Goal: Task Accomplishment & Management: Use online tool/utility

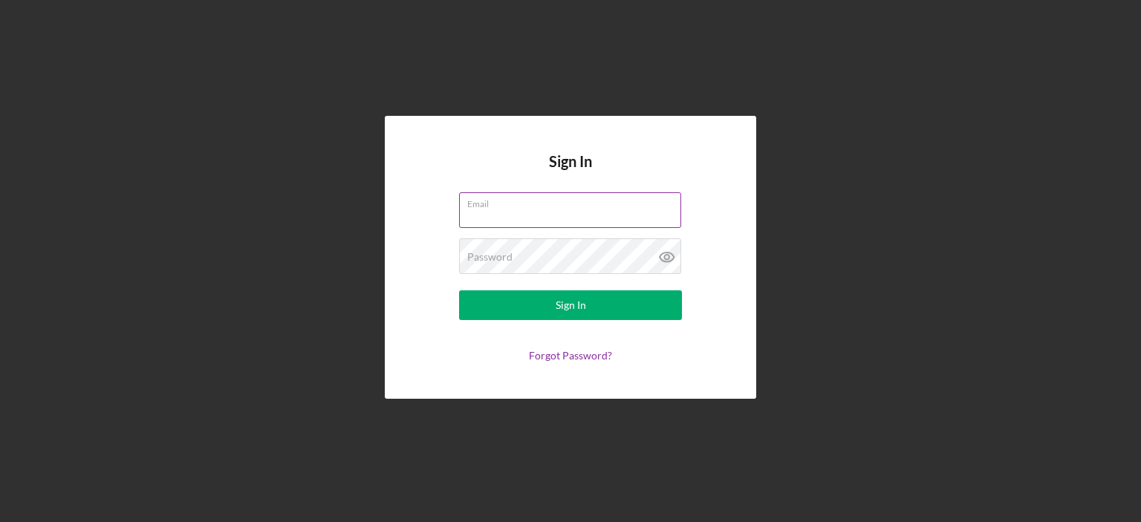
click at [490, 217] on input "Email" at bounding box center [570, 210] width 222 height 36
type input "[PERSON_NAME][EMAIL_ADDRESS][DOMAIN_NAME]"
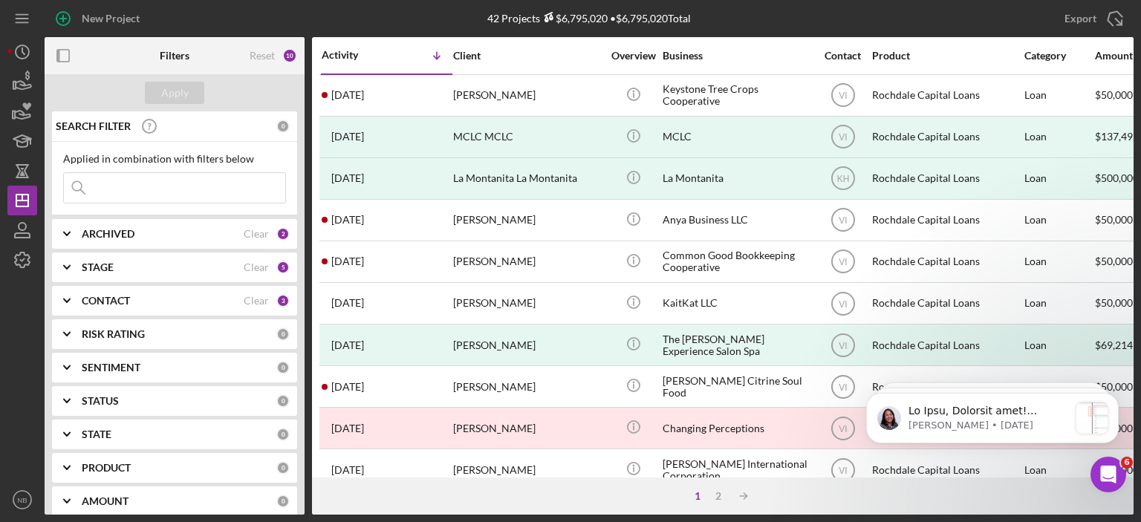
click at [94, 222] on div "ARCHIVED Clear 2" at bounding box center [186, 234] width 208 height 30
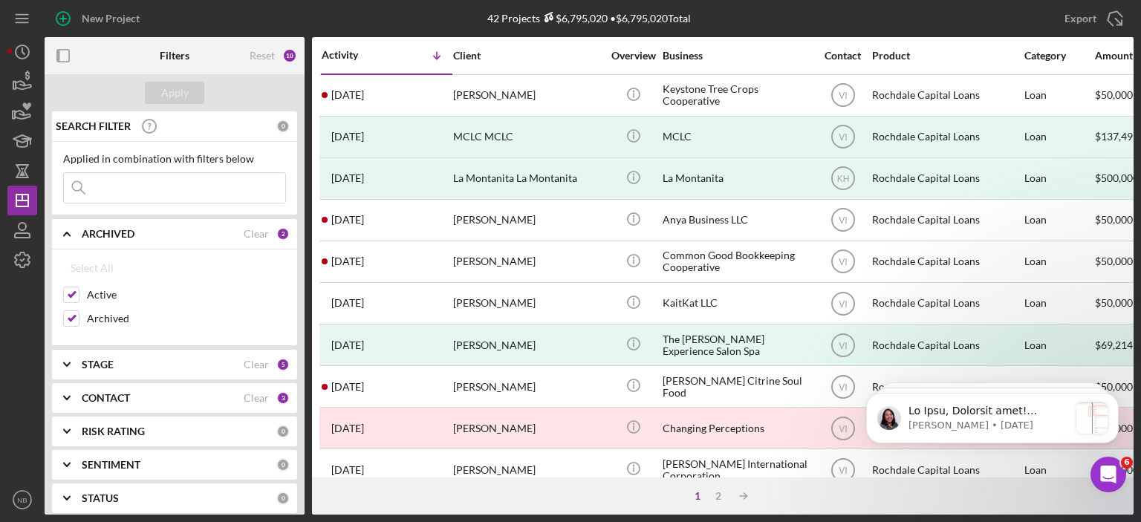
click at [92, 225] on div "ARCHIVED Clear 2" at bounding box center [186, 234] width 208 height 30
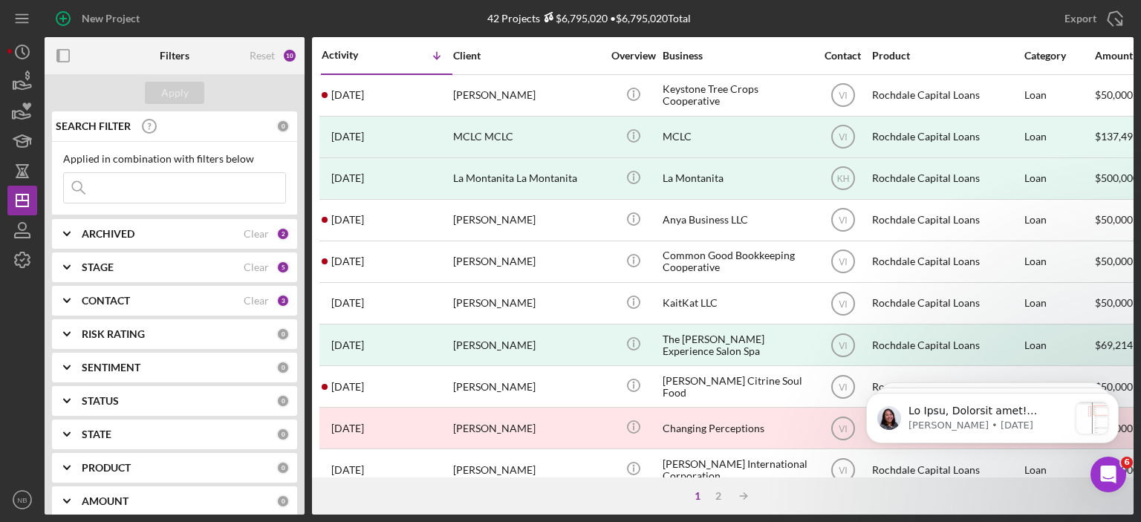
click at [162, 267] on div "STAGE" at bounding box center [163, 268] width 162 height 12
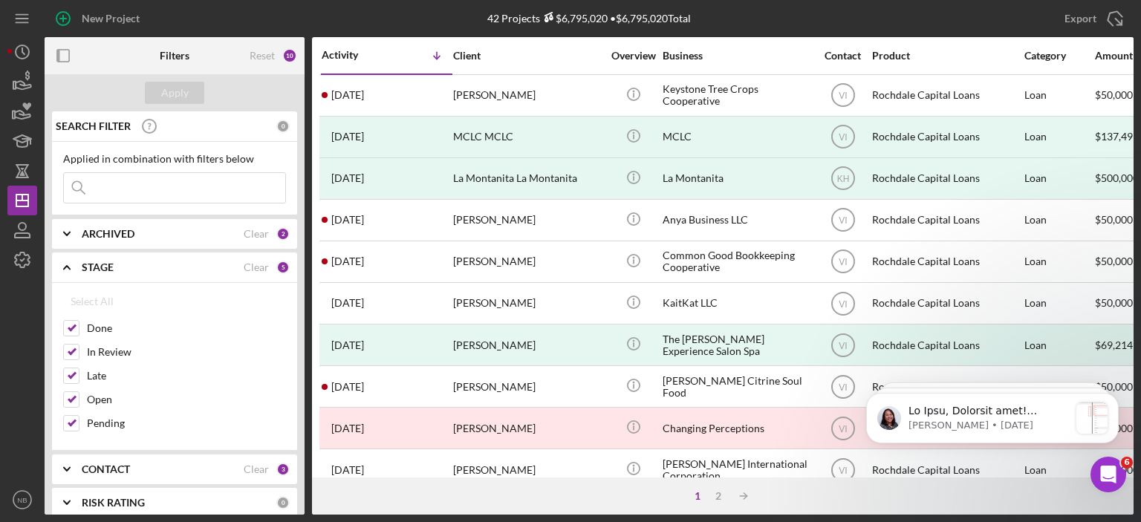
click at [157, 273] on div "STAGE Clear 5" at bounding box center [186, 267] width 208 height 13
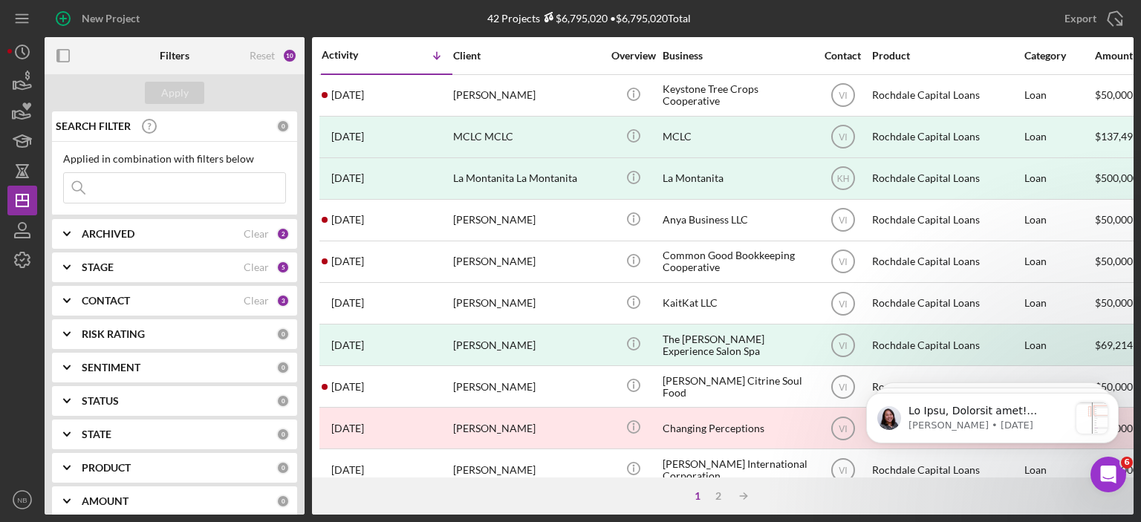
click at [137, 264] on div "STAGE" at bounding box center [163, 268] width 162 height 12
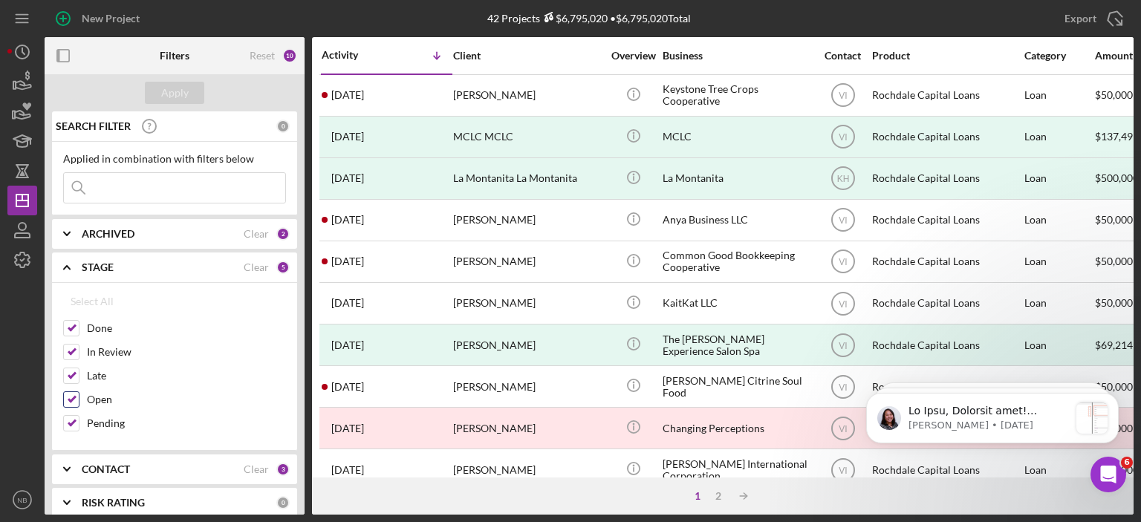
scroll to position [74, 0]
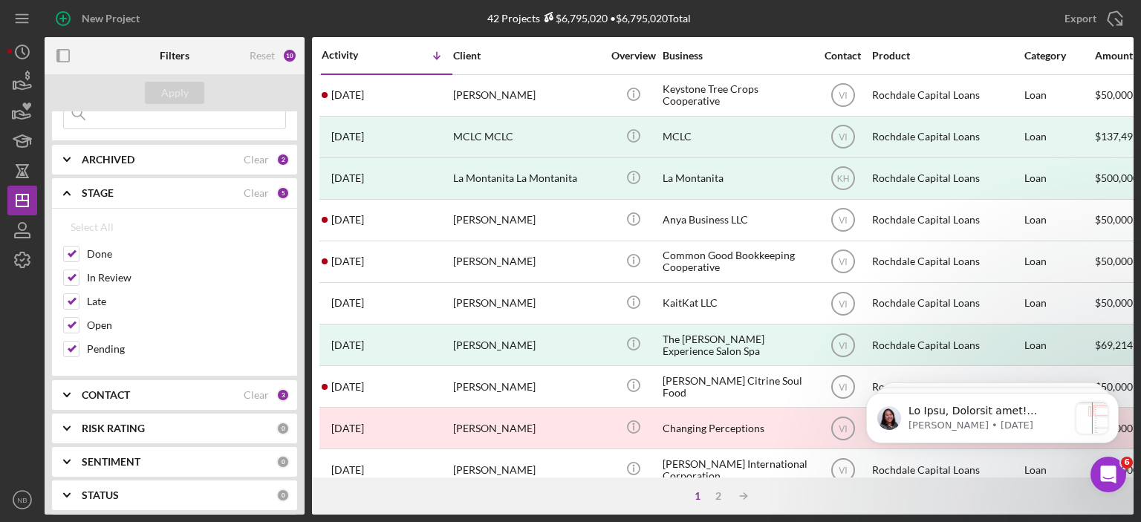
click at [128, 202] on div "STAGE Clear 5" at bounding box center [186, 193] width 208 height 30
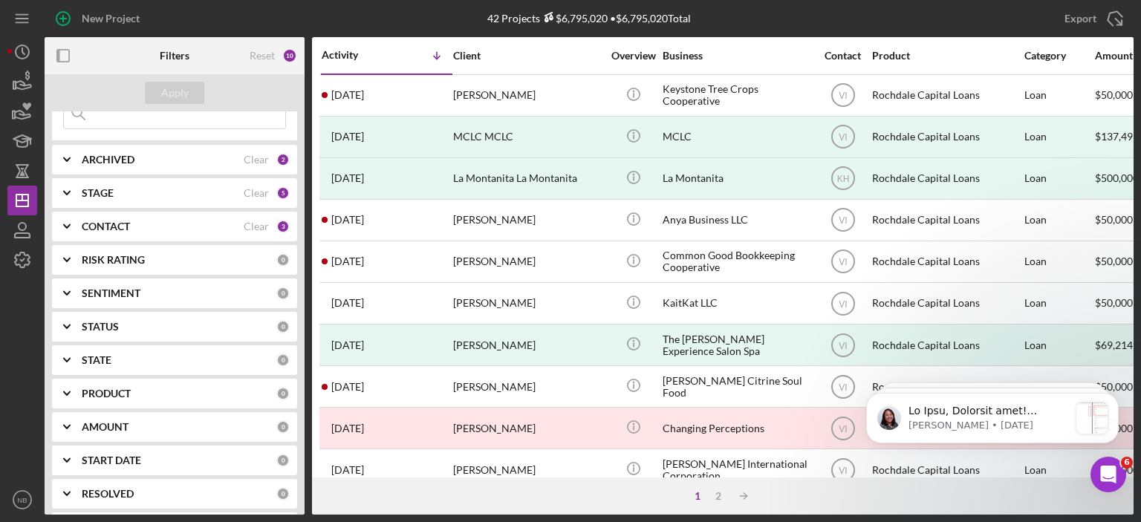
click at [125, 222] on b "CONTACT" at bounding box center [106, 227] width 48 height 12
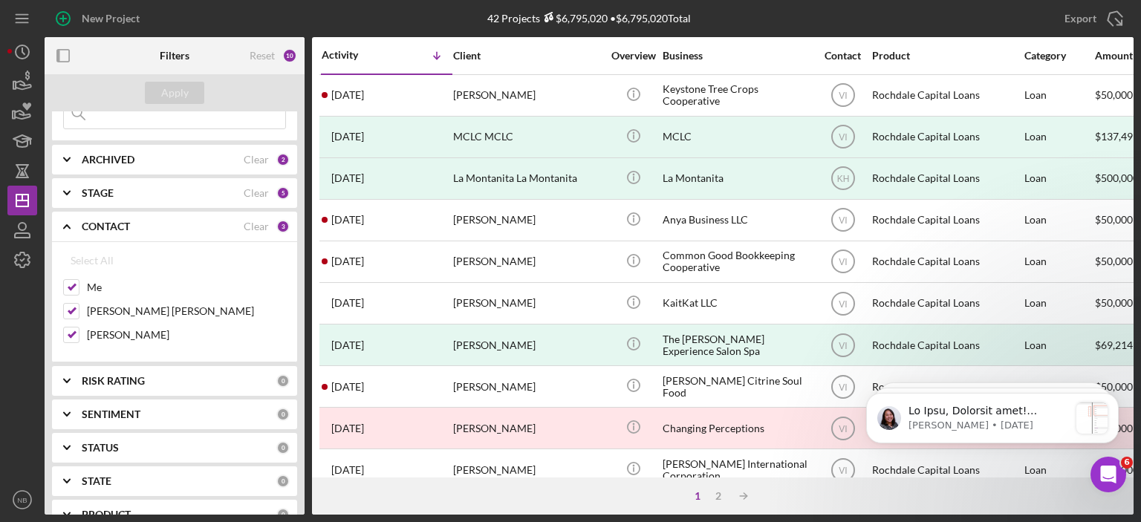
click at [125, 222] on b "CONTACT" at bounding box center [106, 227] width 48 height 12
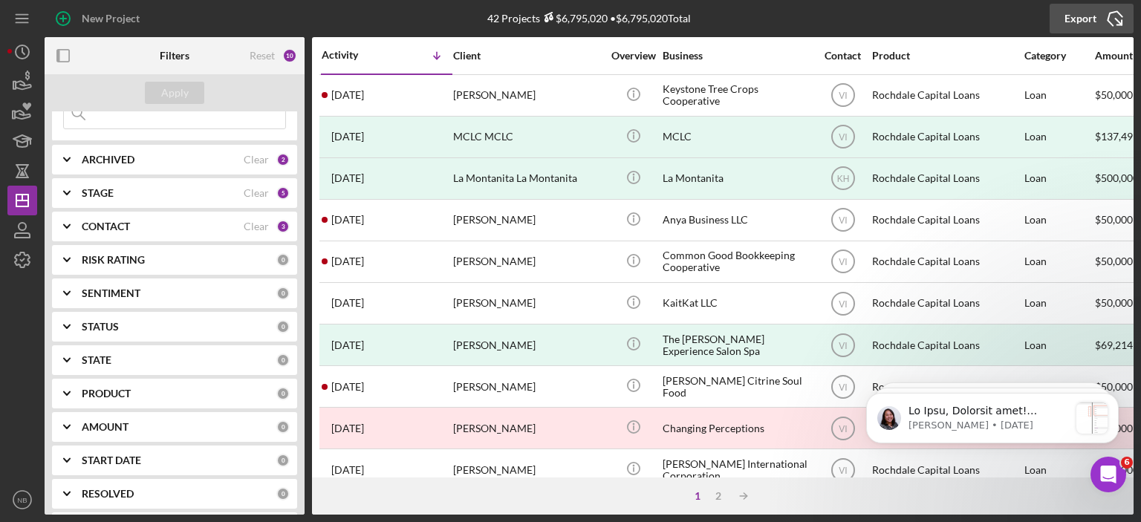
click at [1114, 16] on icon "Icon/Export" at bounding box center [1115, 18] width 37 height 37
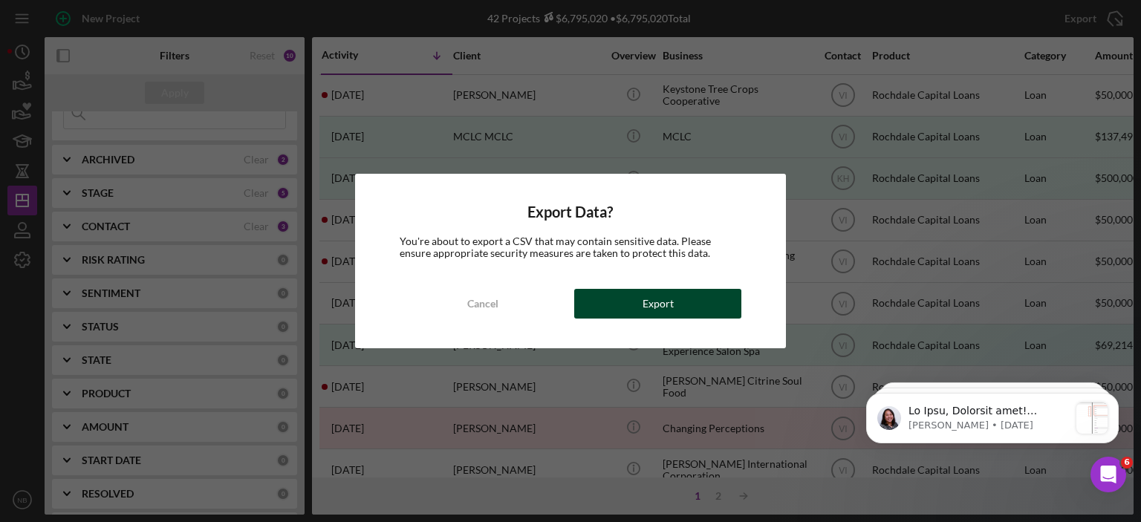
click at [657, 306] on div "Export" at bounding box center [658, 304] width 31 height 30
